Goal: Task Accomplishment & Management: Manage account settings

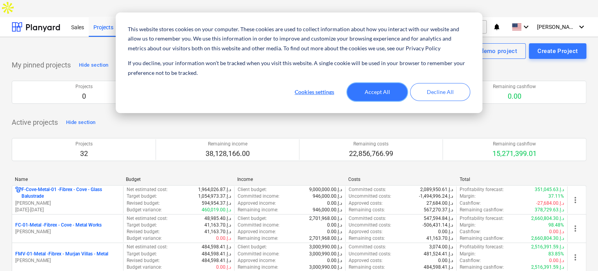
click at [380, 93] on button "Accept All" at bounding box center [377, 92] width 60 height 18
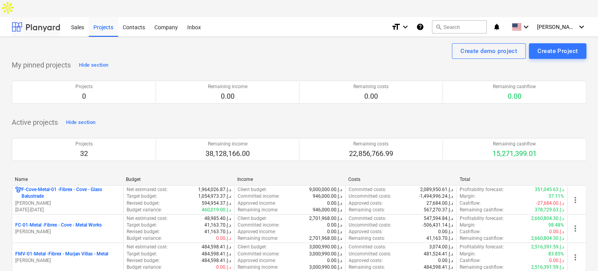
click at [51, 17] on div at bounding box center [36, 27] width 48 height 20
click at [576, 22] on icon "keyboard_arrow_down" at bounding box center [580, 26] width 9 height 9
click at [561, 54] on div "Log out" at bounding box center [562, 60] width 47 height 12
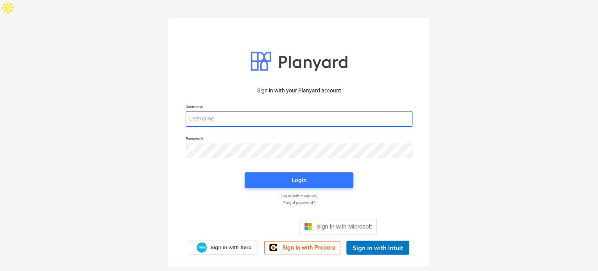
click at [264, 111] on input "email" at bounding box center [299, 119] width 227 height 16
click at [292, 111] on input "email" at bounding box center [299, 119] width 227 height 16
